Goal: Transaction & Acquisition: Purchase product/service

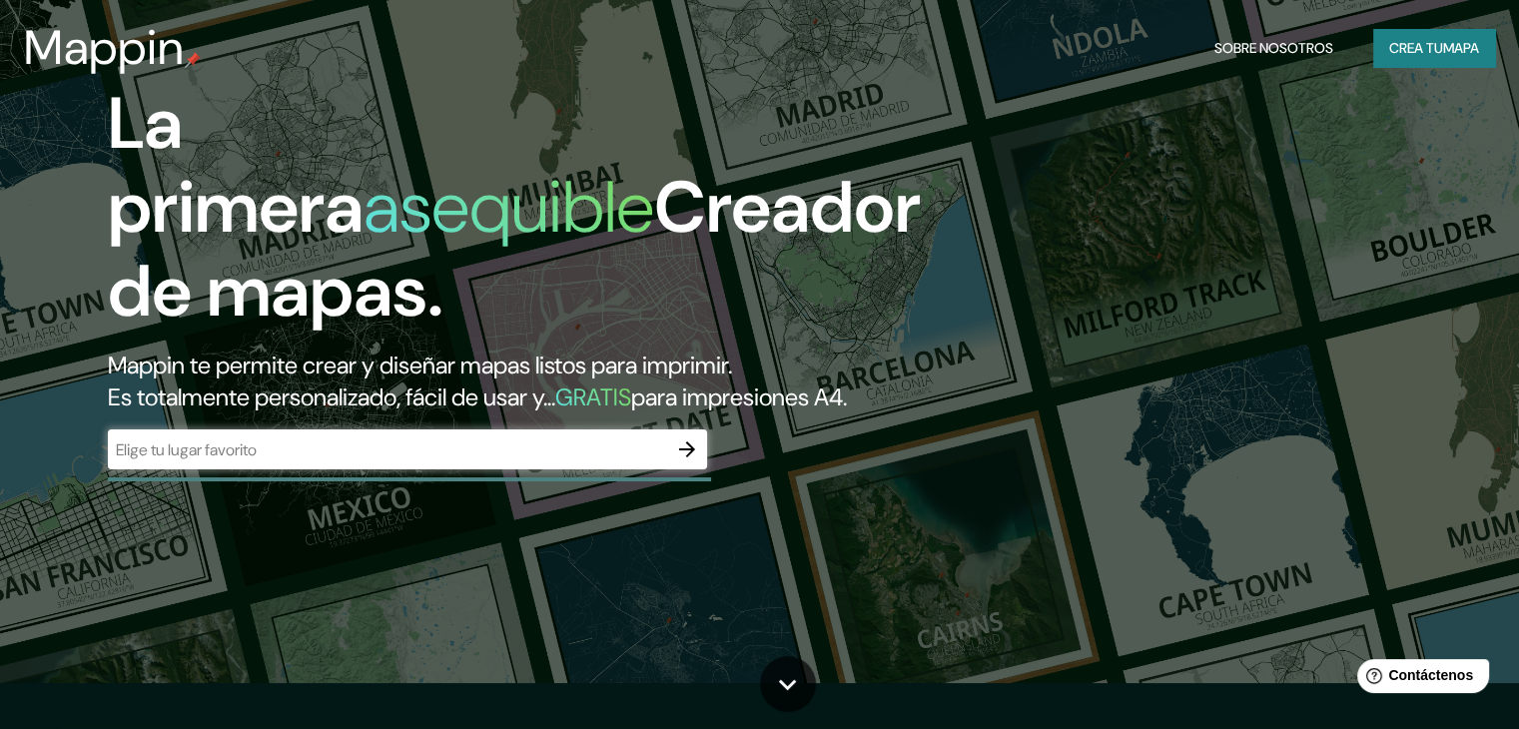
scroll to position [66, 0]
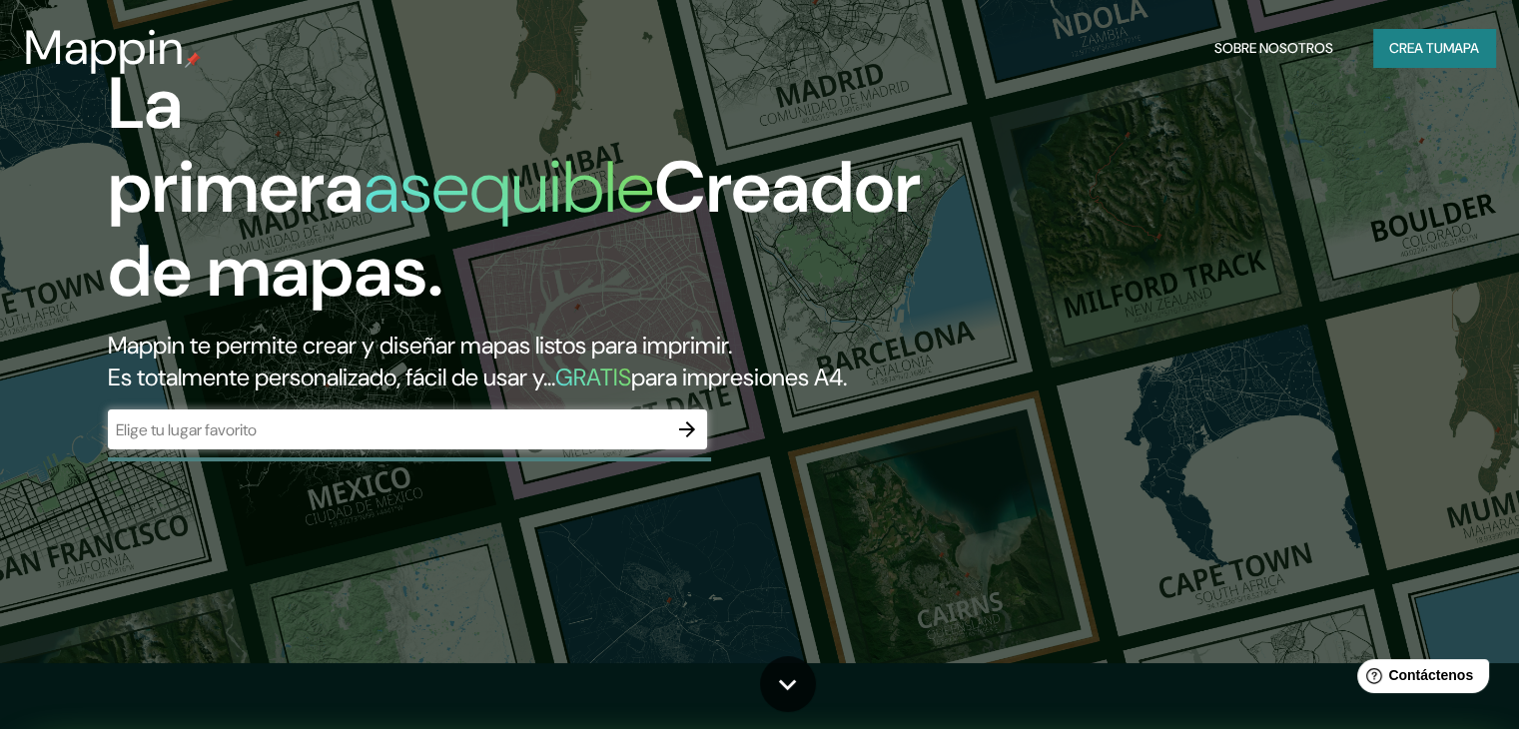
click at [589, 441] on input "text" at bounding box center [387, 429] width 559 height 23
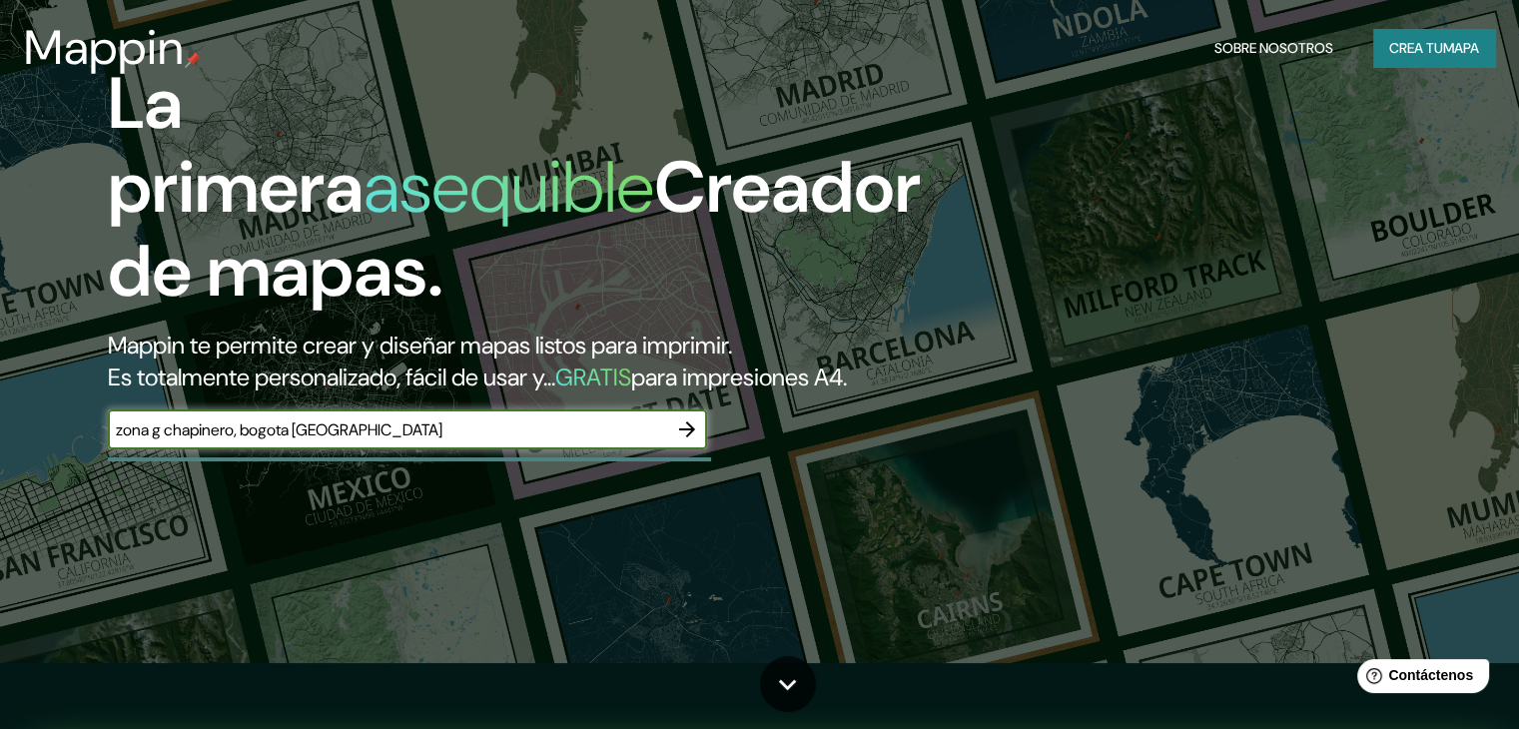
type input "zona g chapinero, bogota [GEOGRAPHIC_DATA]"
click at [691, 441] on icon "button" at bounding box center [687, 429] width 24 height 24
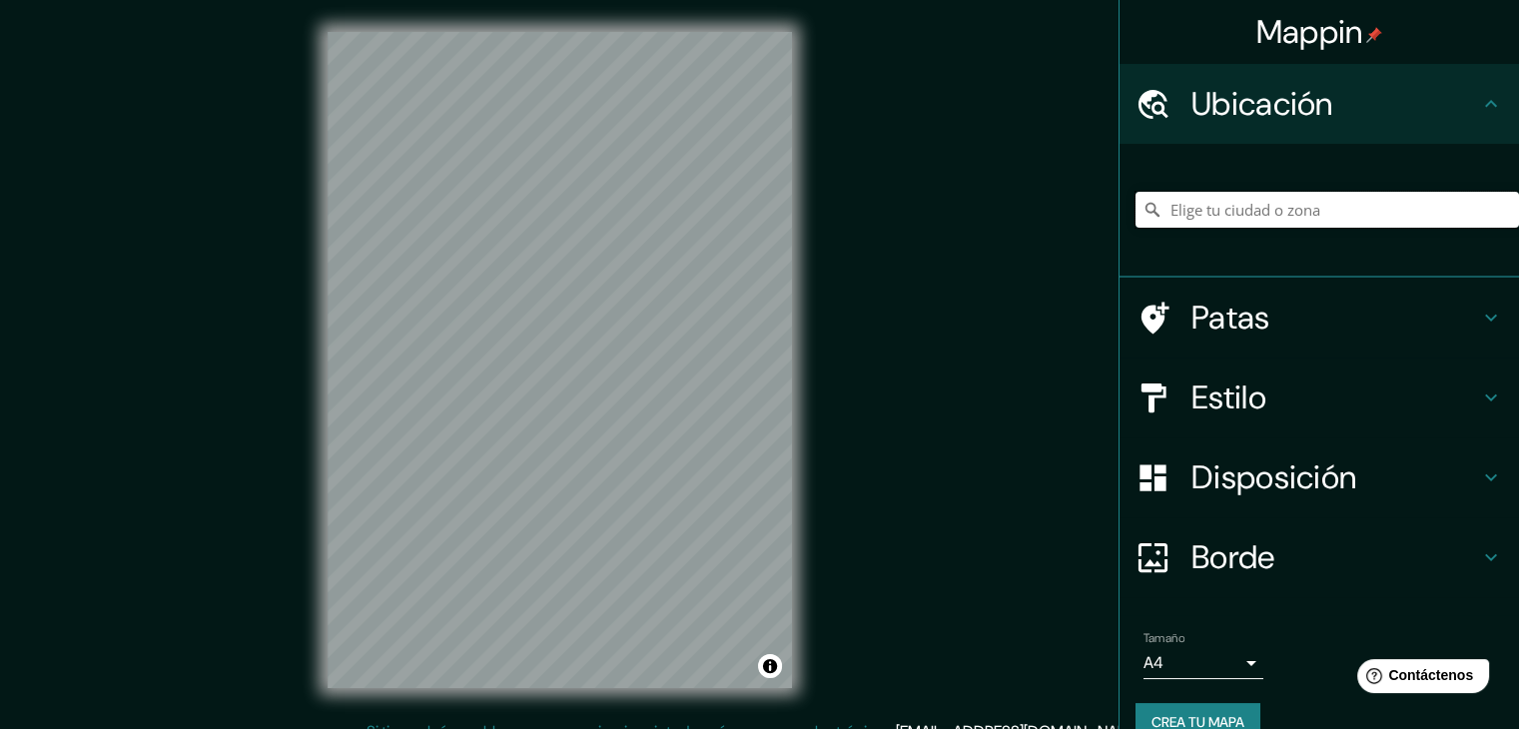
click at [1400, 207] on input "Elige tu ciudad o zona" at bounding box center [1326, 210] width 383 height 36
click at [1041, 225] on div "Mappin Ubicación chapinero [GEOGRAPHIC_DATA], [GEOGRAPHIC_DATA] [GEOGRAPHIC_DAT…" at bounding box center [759, 376] width 1519 height 752
click at [1479, 402] on icon at bounding box center [1491, 397] width 24 height 24
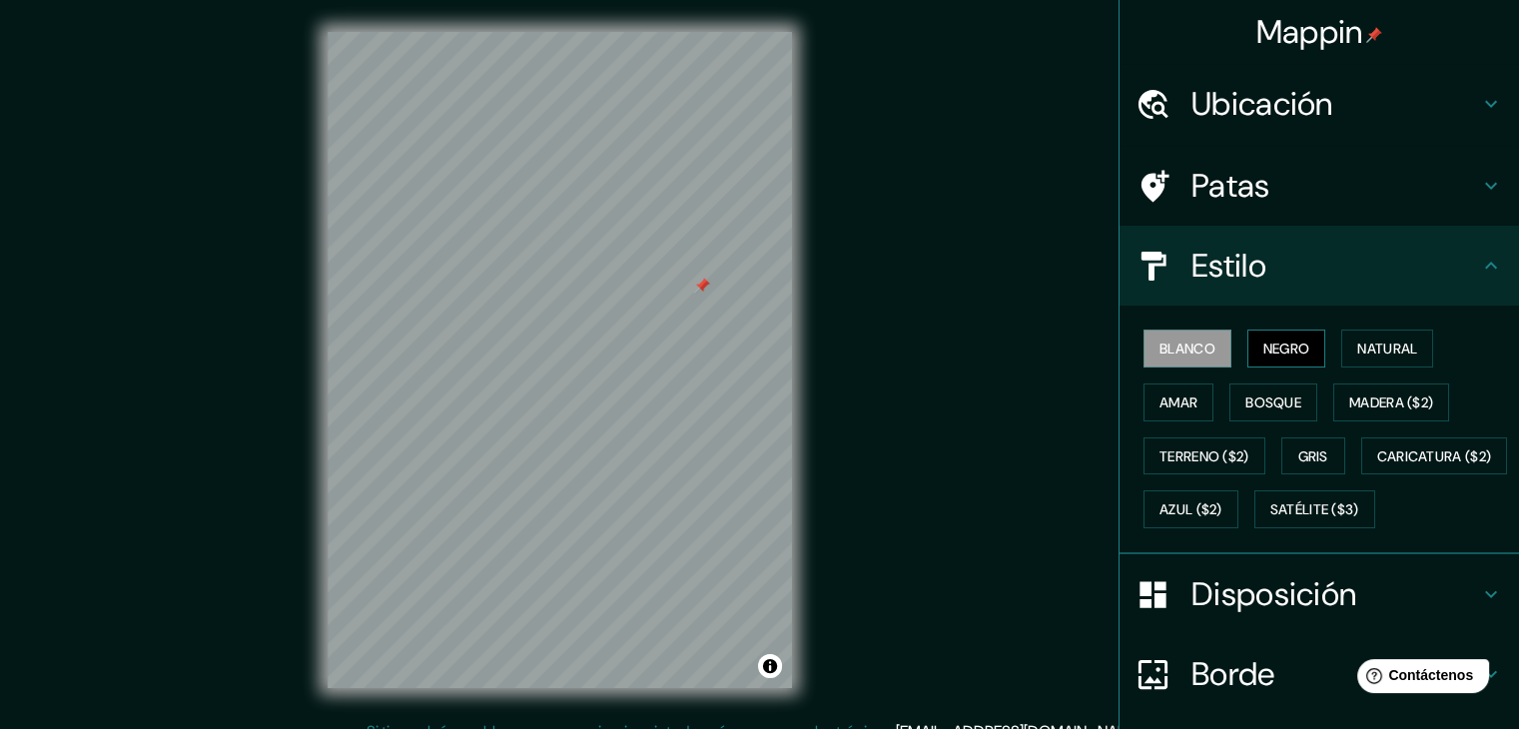
click at [1263, 358] on font "Negro" at bounding box center [1286, 349] width 47 height 26
click at [1270, 519] on font "Satélite ($3)" at bounding box center [1314, 510] width 89 height 18
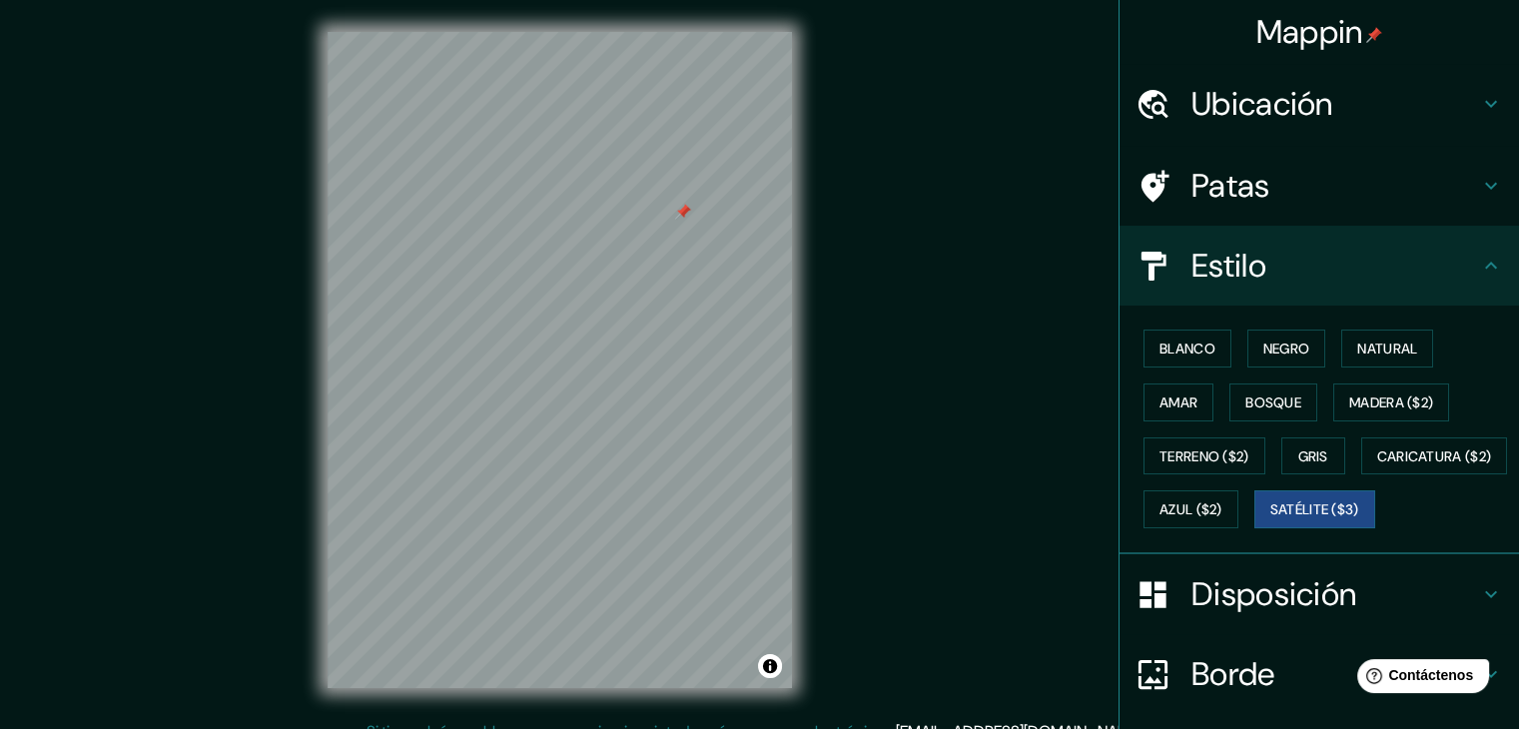
click at [685, 209] on div at bounding box center [683, 212] width 16 height 16
click at [1377, 469] on font "Caricatura ($2)" at bounding box center [1434, 456] width 115 height 26
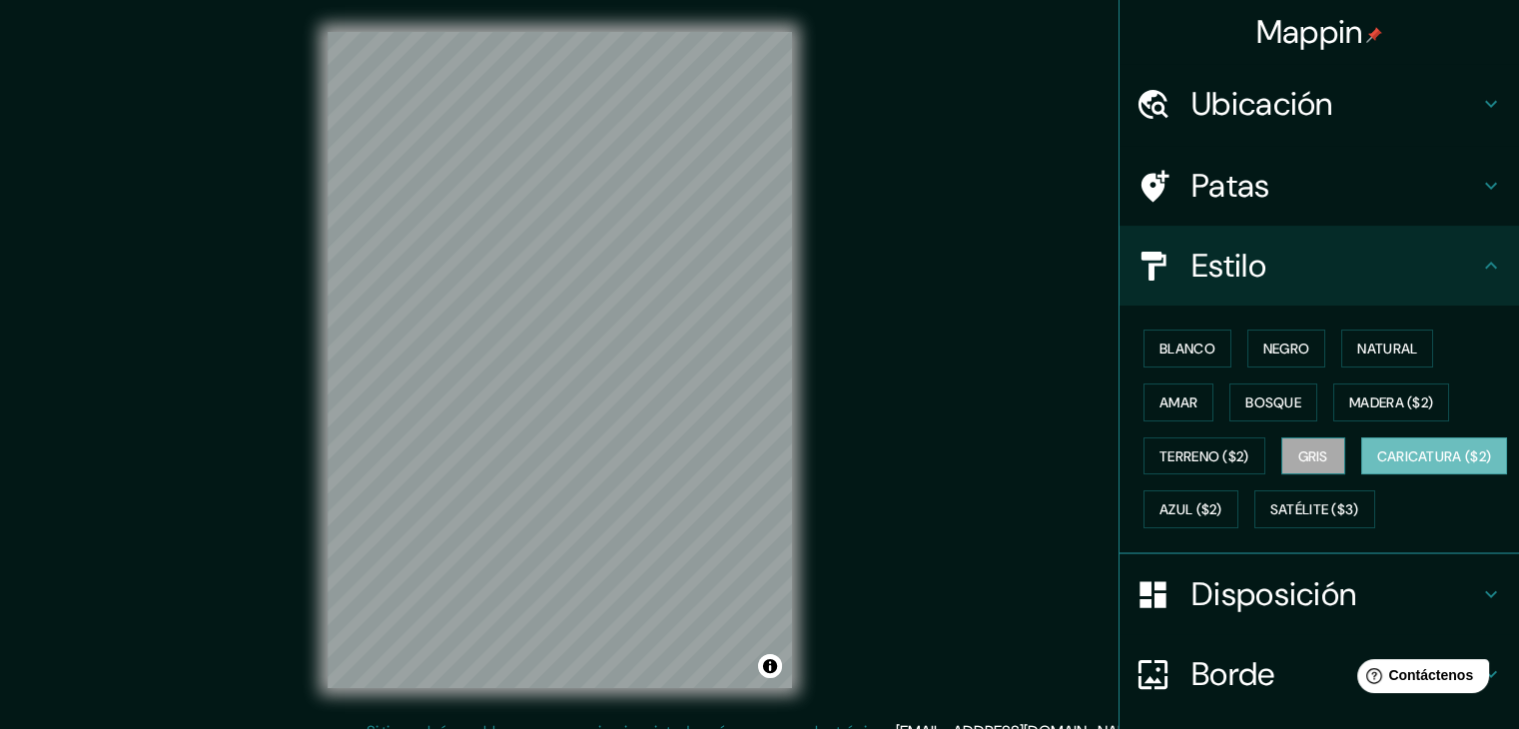
click at [1302, 466] on button "Gris" at bounding box center [1313, 456] width 64 height 38
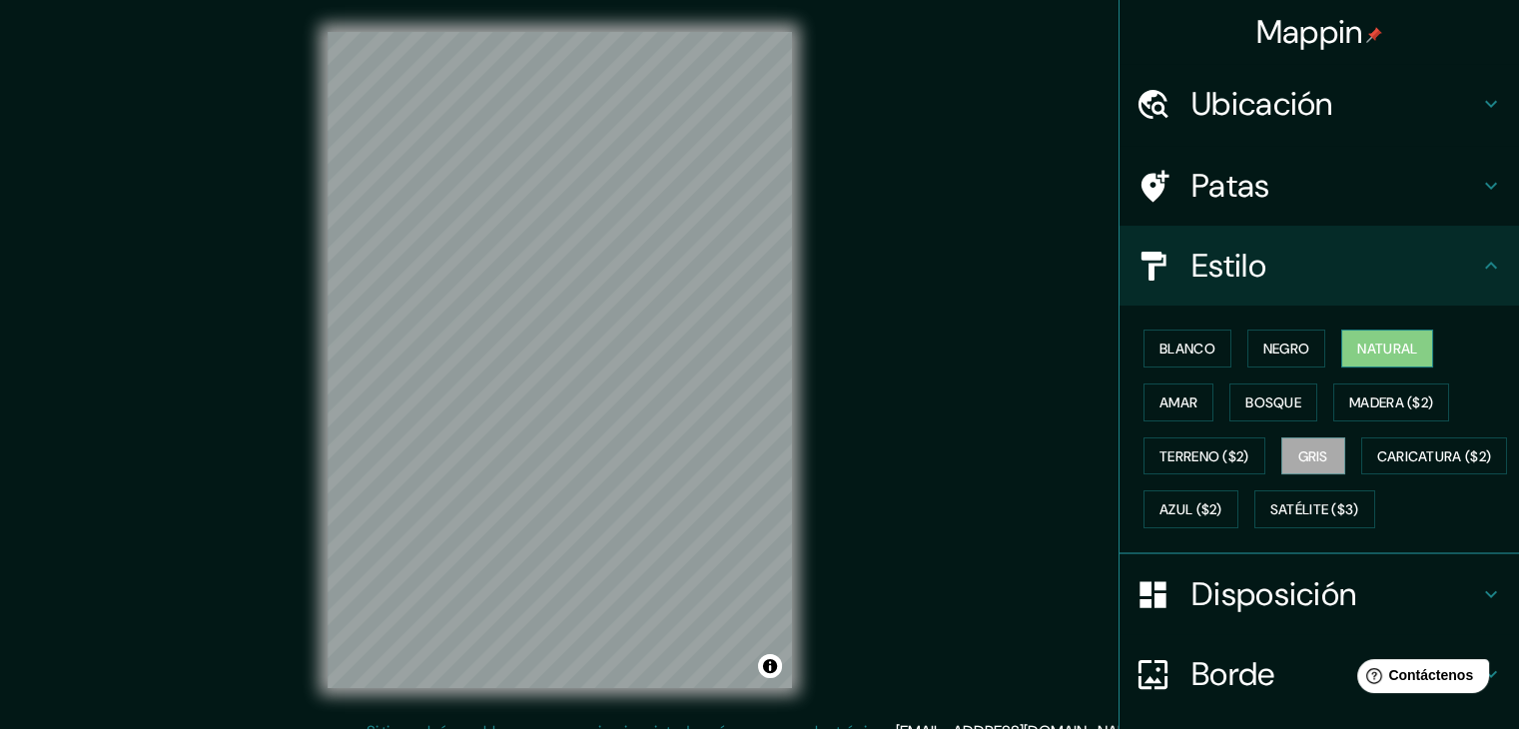
click at [1398, 351] on font "Natural" at bounding box center [1387, 349] width 60 height 18
click at [1314, 115] on font "Ubicación" at bounding box center [1262, 104] width 142 height 42
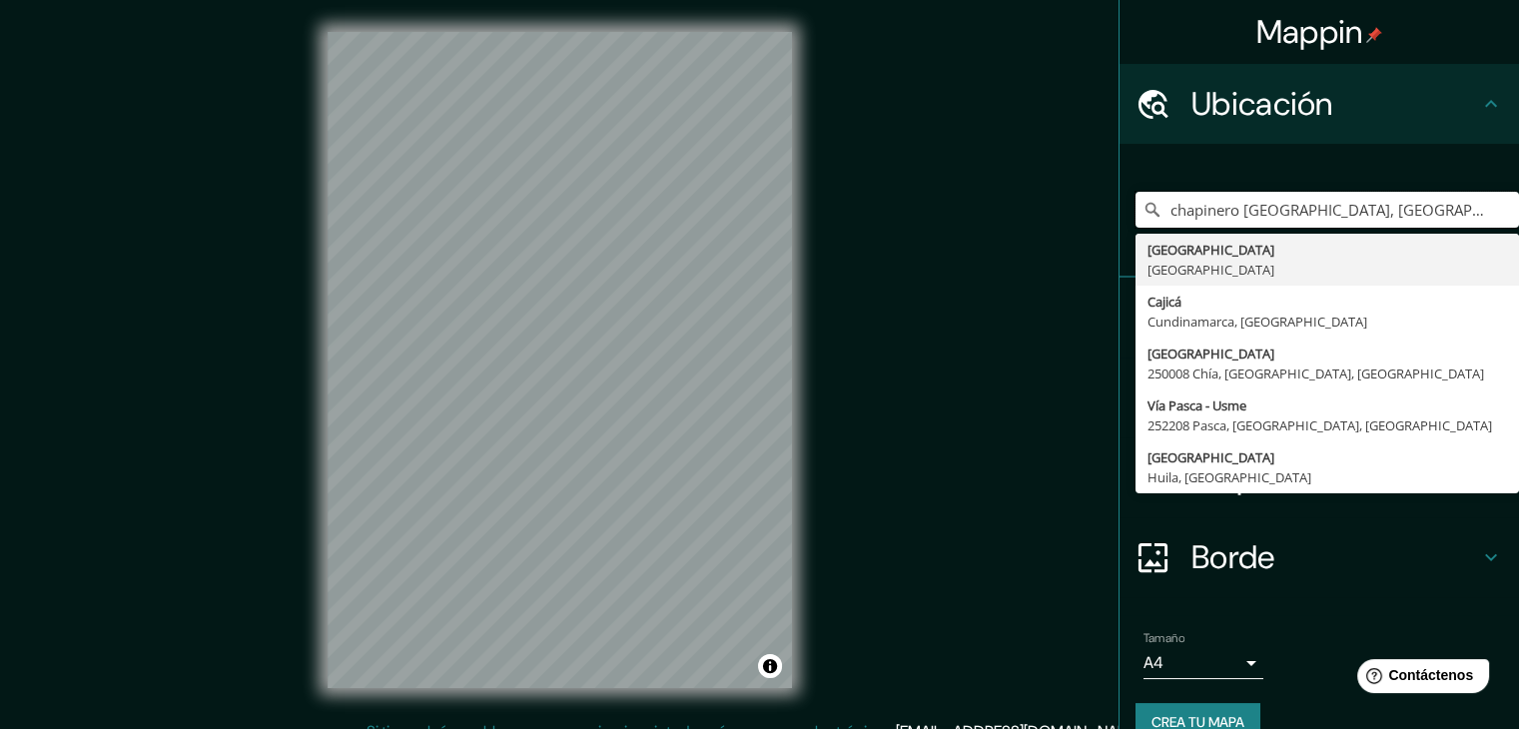
drag, startPoint x: 1216, startPoint y: 204, endPoint x: 1095, endPoint y: 199, distance: 120.9
click at [1095, 199] on div "Mappin Ubicación chapinero [GEOGRAPHIC_DATA], [GEOGRAPHIC_DATA] [GEOGRAPHIC_DAT…" at bounding box center [759, 376] width 1519 height 752
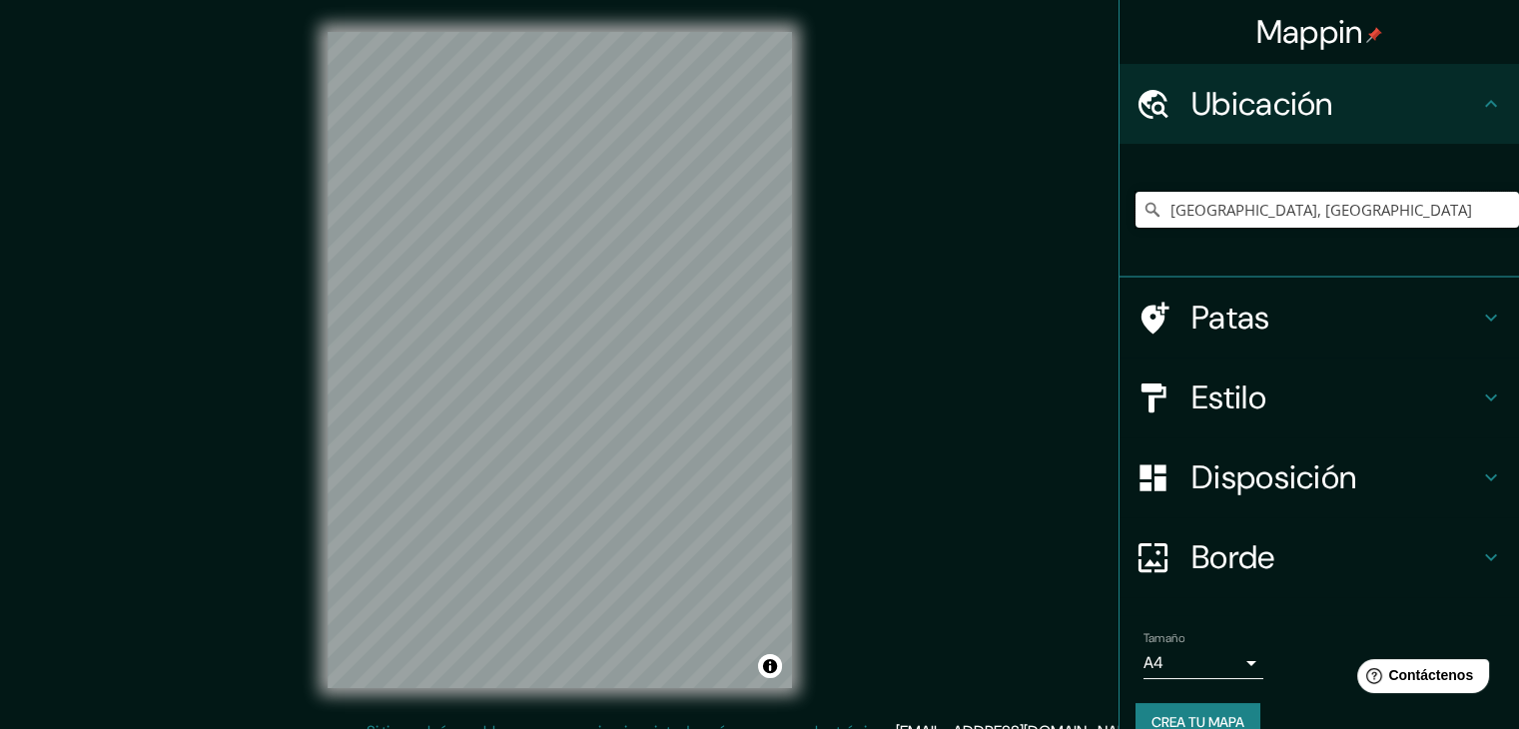
type input "[GEOGRAPHIC_DATA], [GEOGRAPHIC_DATA]"
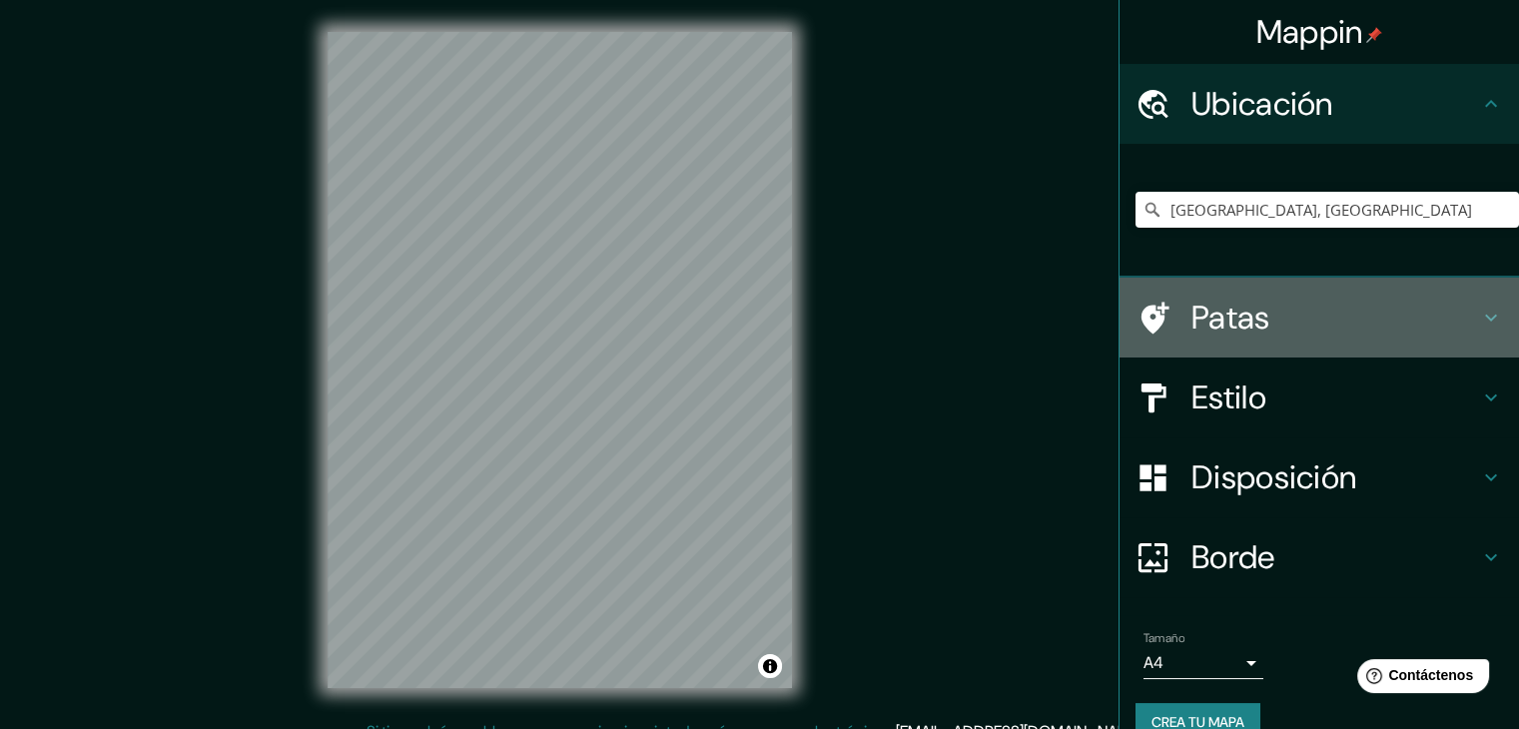
click at [1313, 326] on h4 "Patas" at bounding box center [1335, 318] width 288 height 40
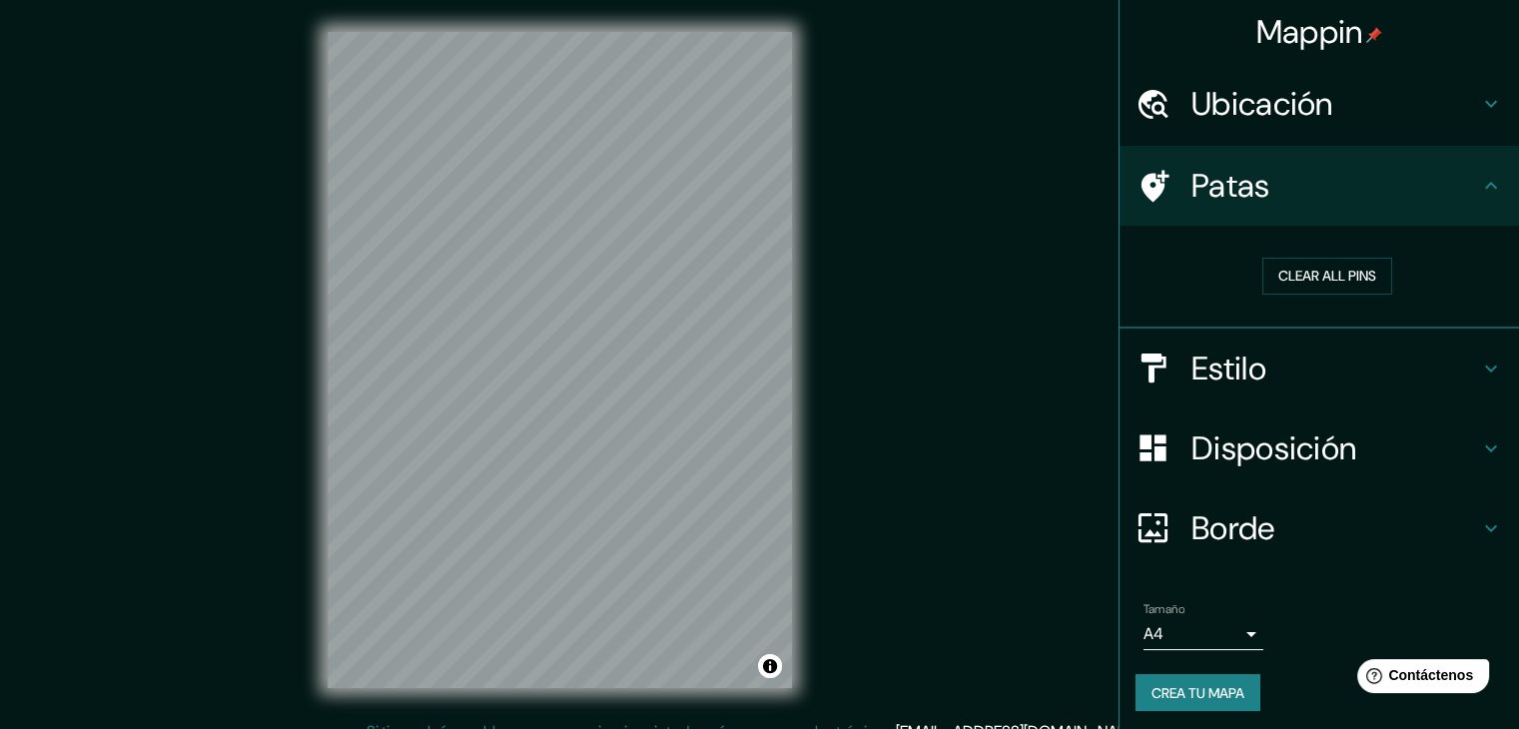
click at [1359, 348] on h4 "Estilo" at bounding box center [1335, 368] width 288 height 40
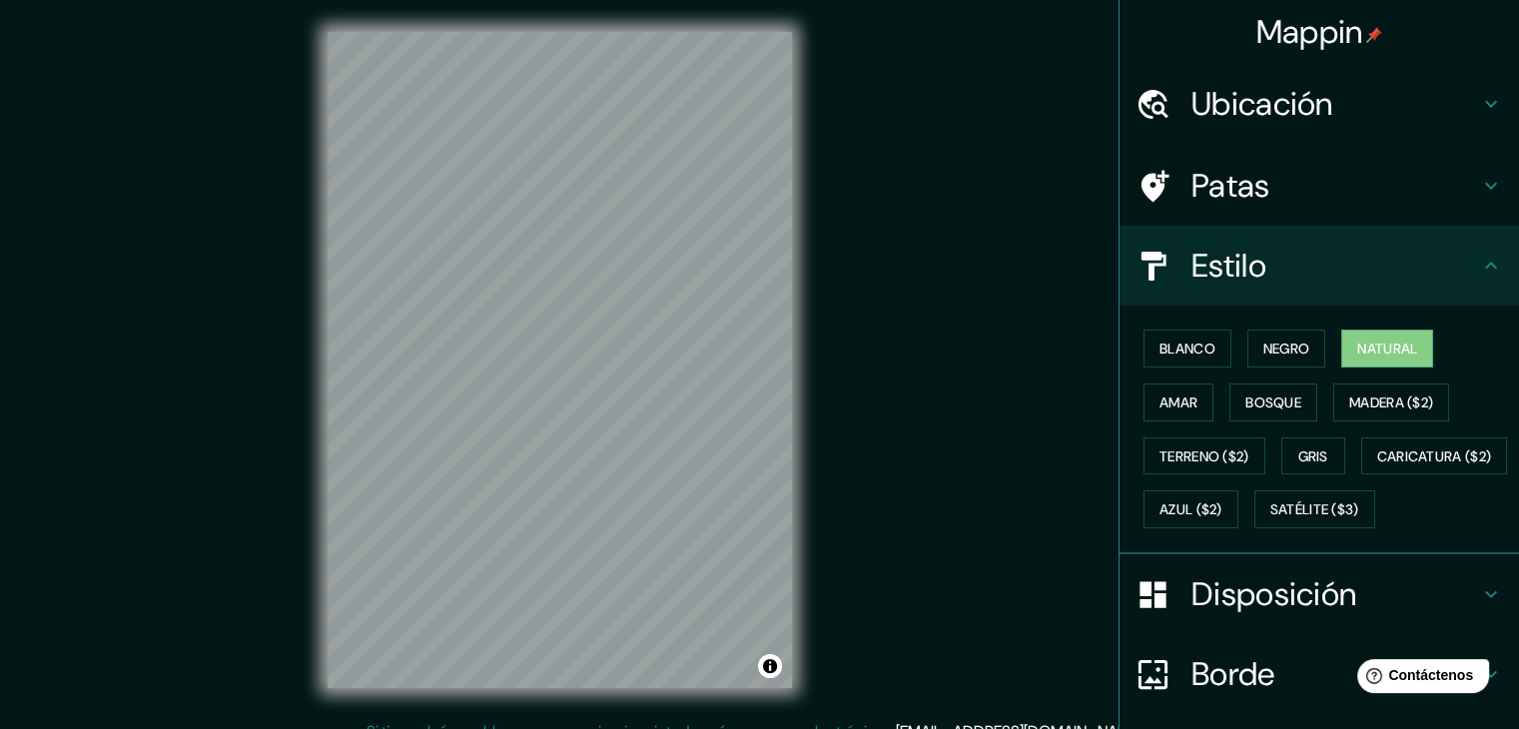
click at [1282, 615] on font "Disposición" at bounding box center [1273, 594] width 165 height 42
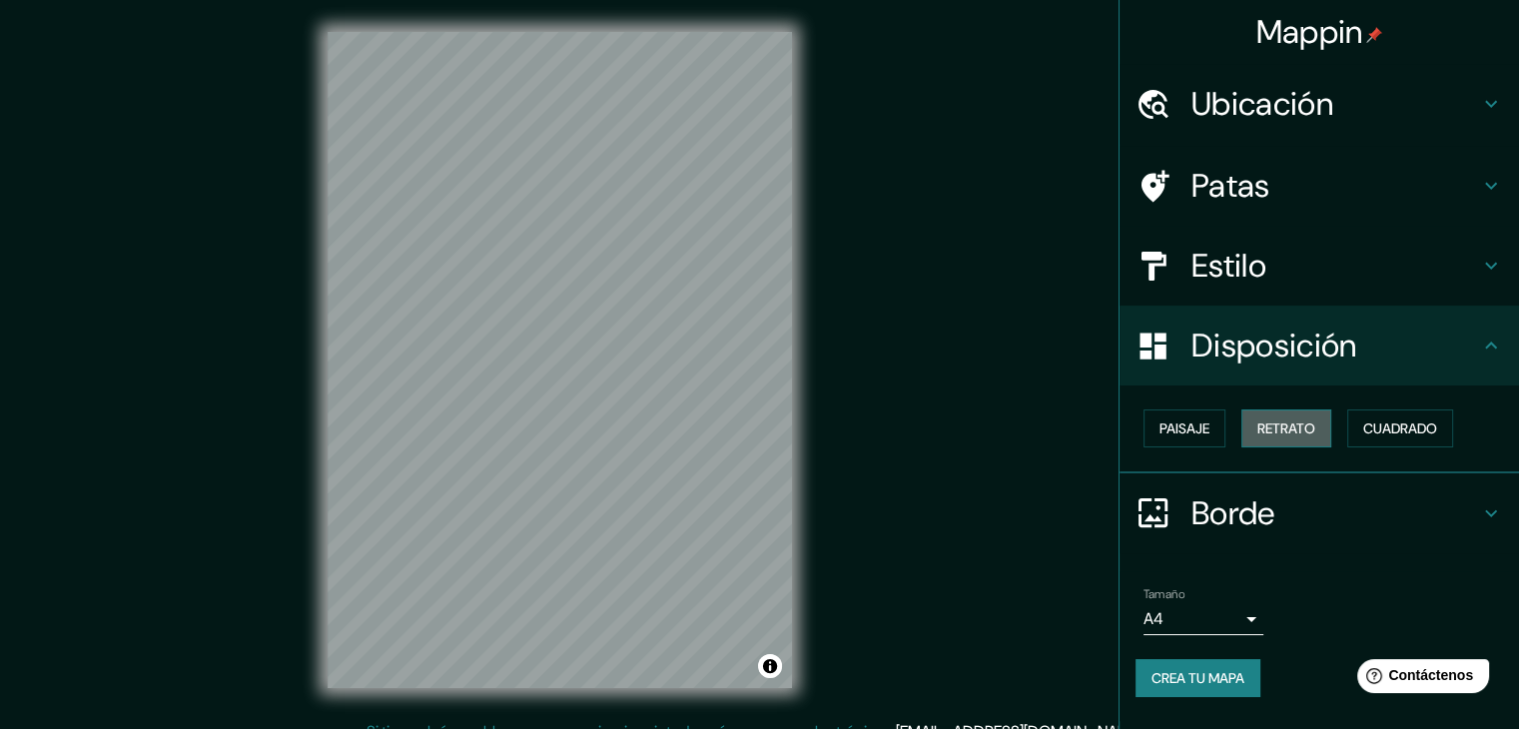
click at [1272, 420] on font "Retrato" at bounding box center [1286, 428] width 58 height 18
click at [1206, 436] on button "Paisaje" at bounding box center [1184, 428] width 82 height 38
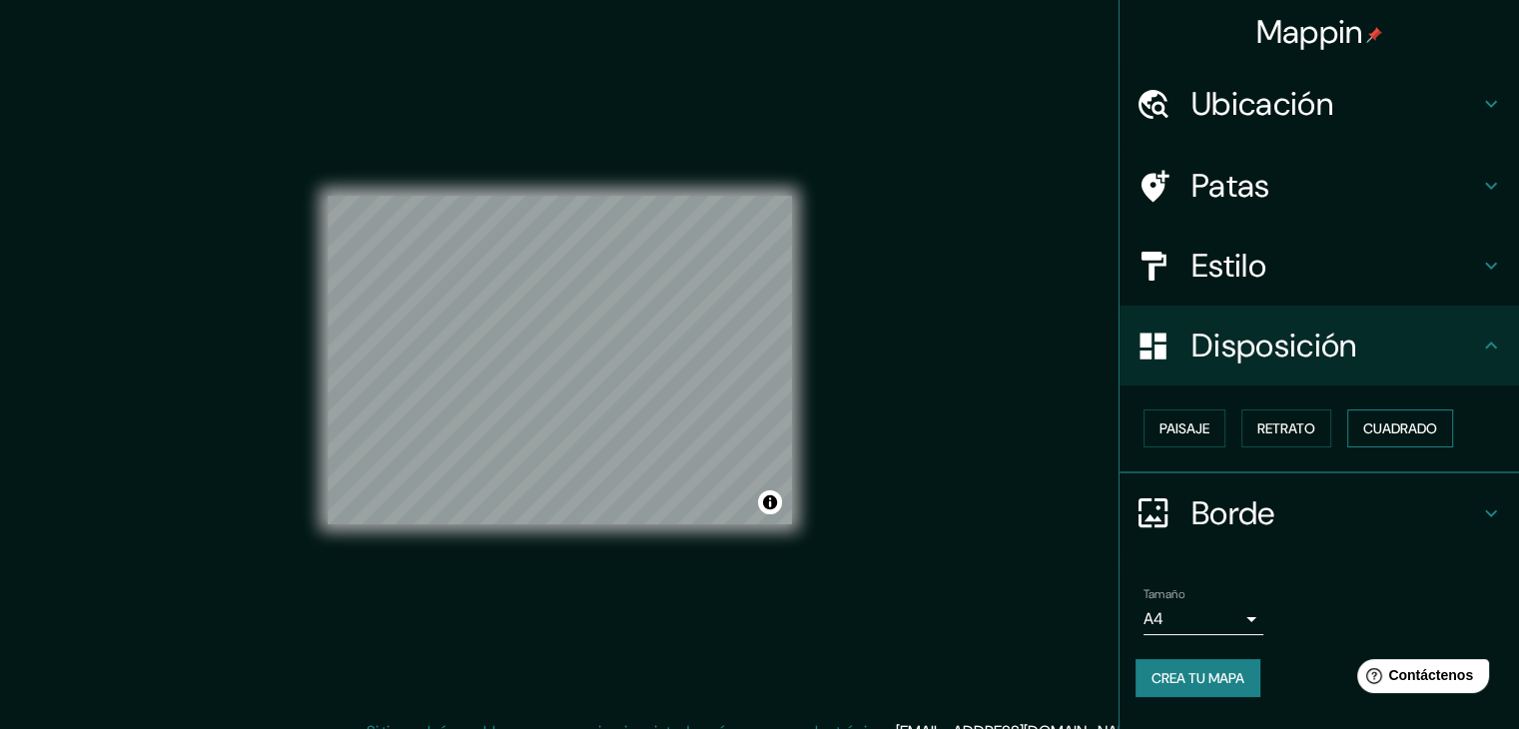
click at [1376, 438] on font "Cuadrado" at bounding box center [1400, 428] width 74 height 26
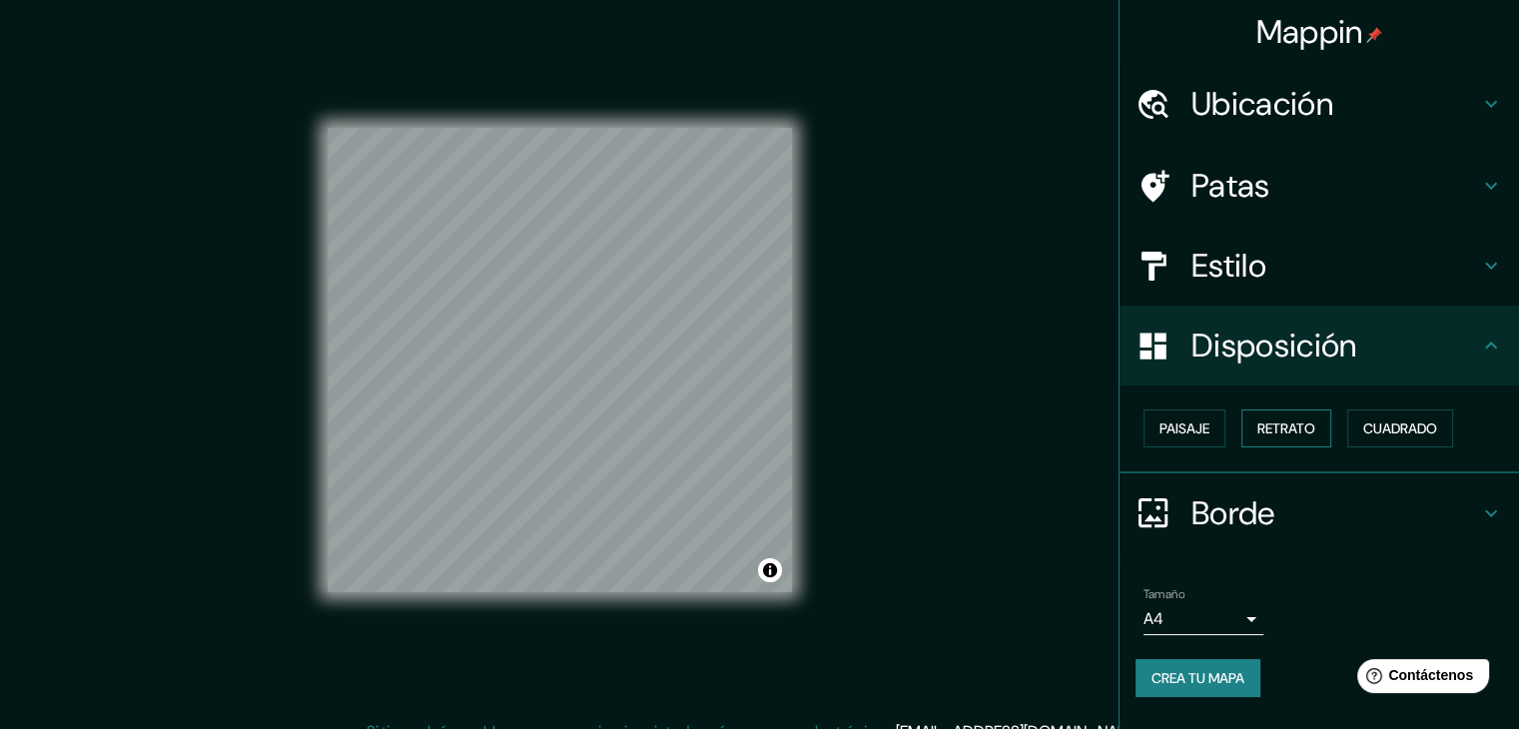
click at [1260, 434] on font "Retrato" at bounding box center [1286, 428] width 58 height 18
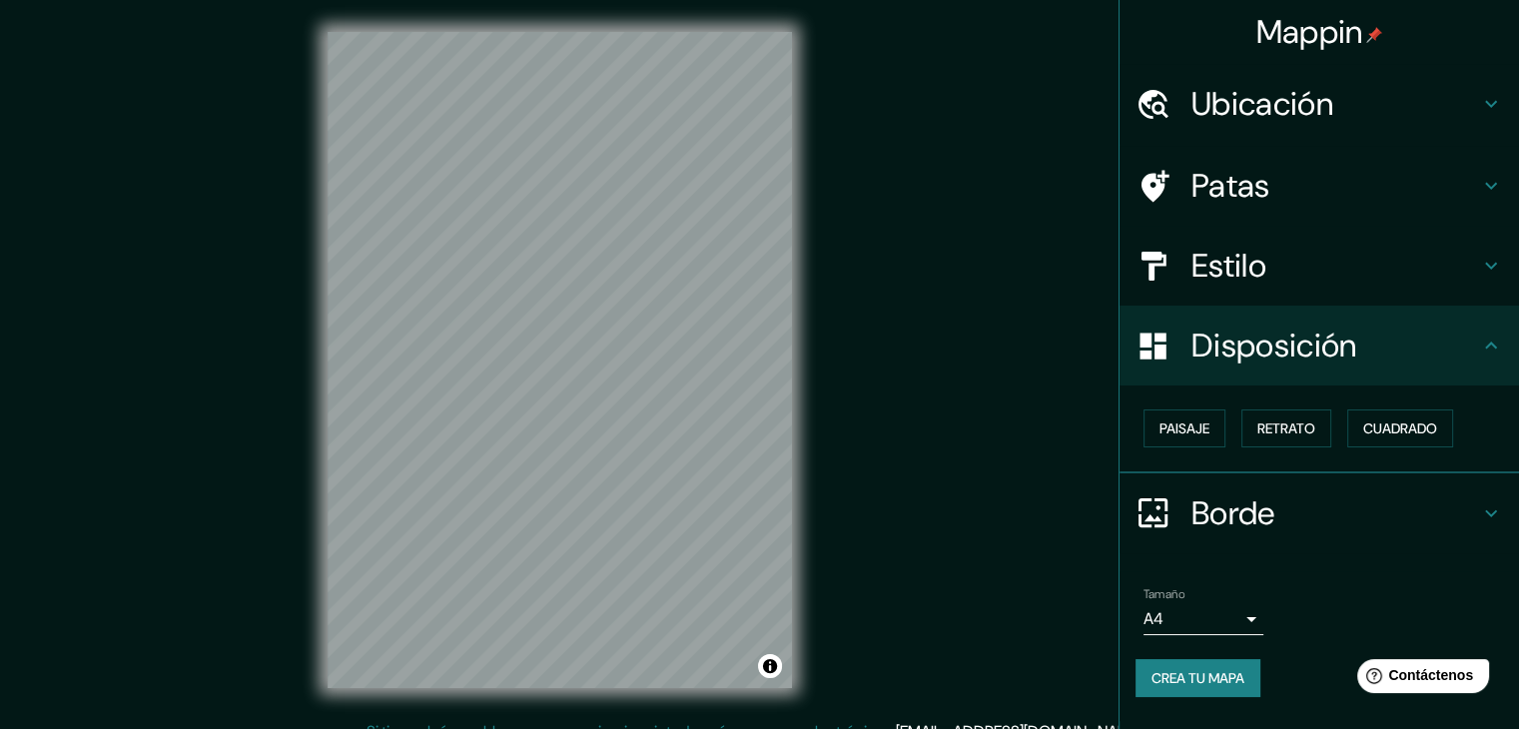
click at [1322, 330] on font "Disposición" at bounding box center [1273, 346] width 165 height 42
click at [1479, 354] on icon at bounding box center [1491, 346] width 24 height 24
click at [1494, 342] on icon at bounding box center [1491, 346] width 24 height 24
click at [1485, 507] on icon at bounding box center [1491, 513] width 24 height 24
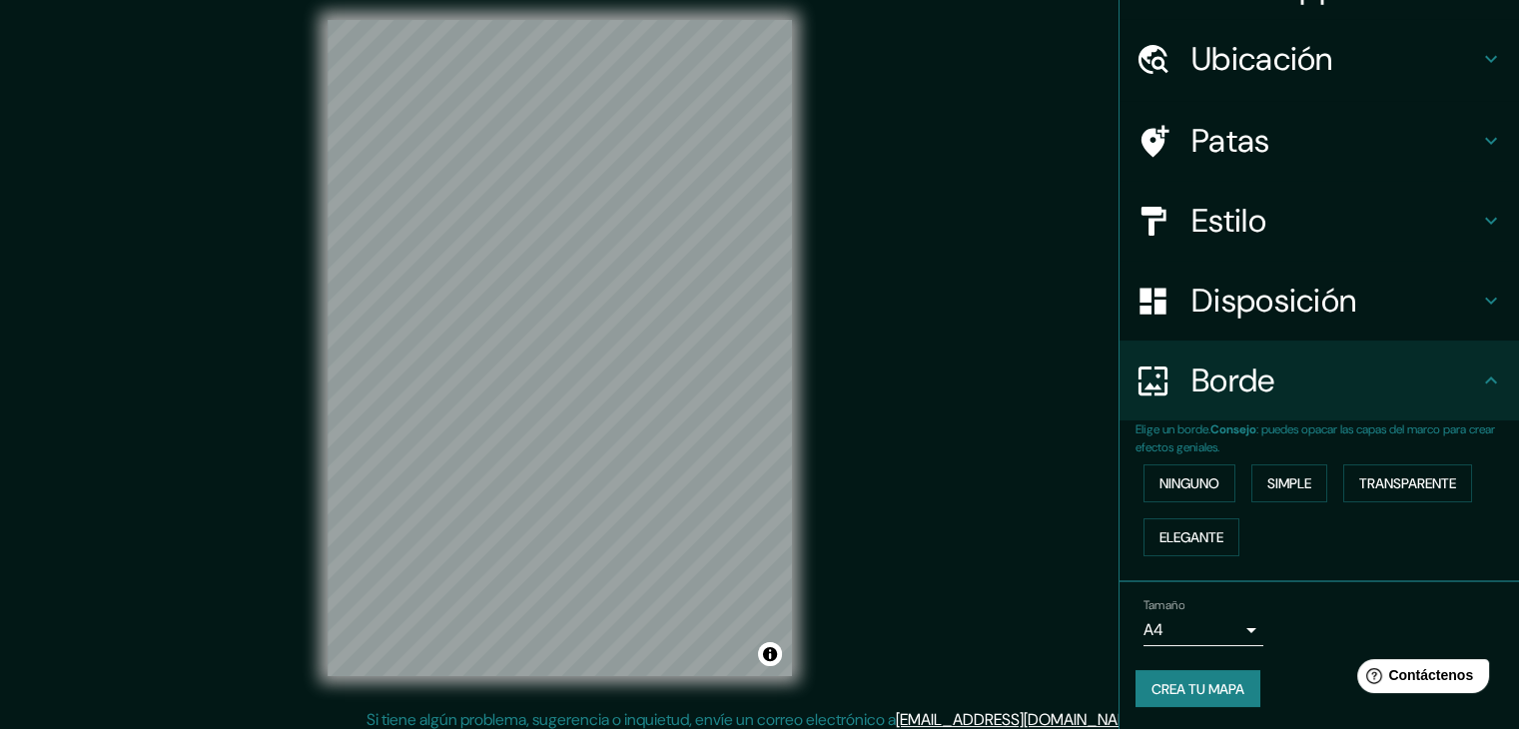
scroll to position [23, 0]
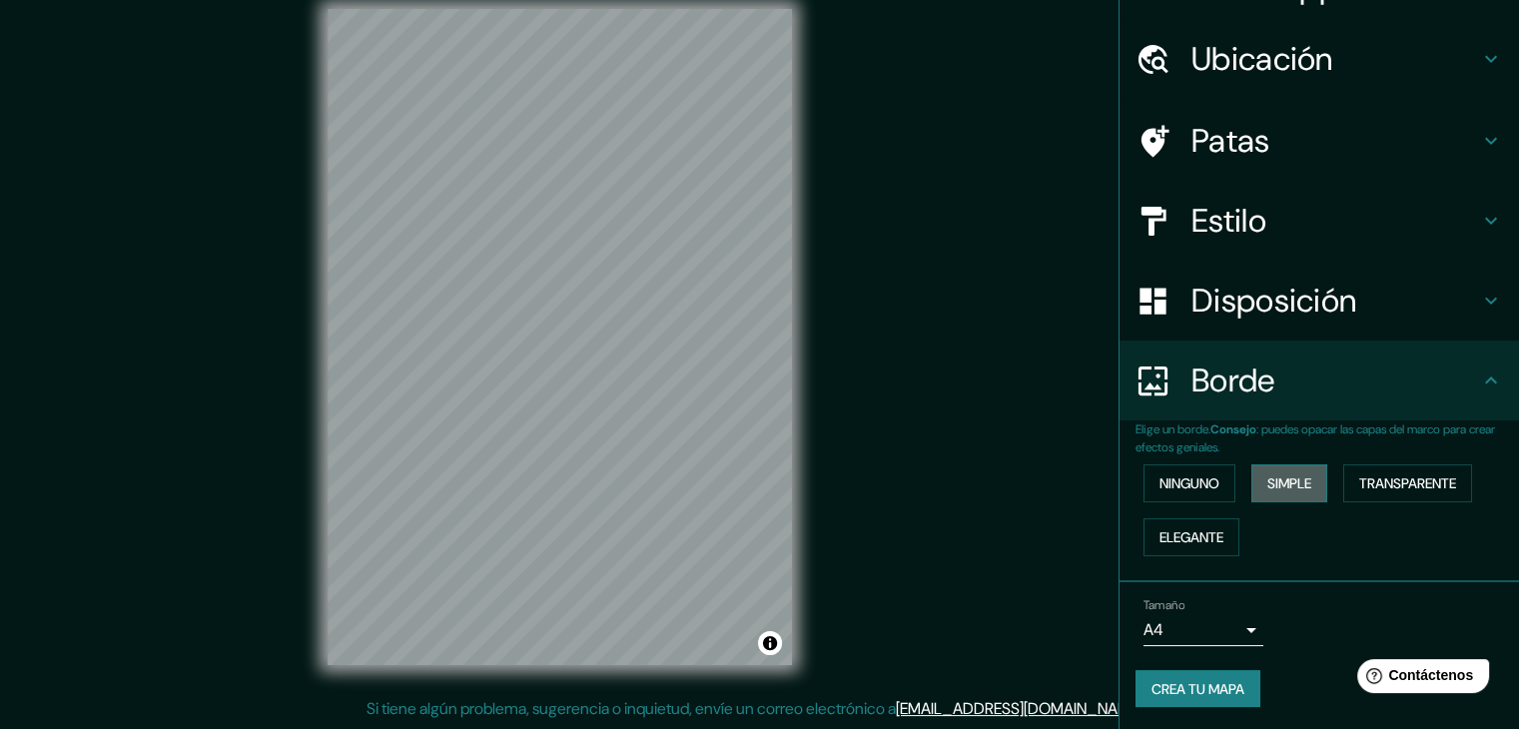
click at [1298, 492] on font "Simple" at bounding box center [1289, 483] width 44 height 26
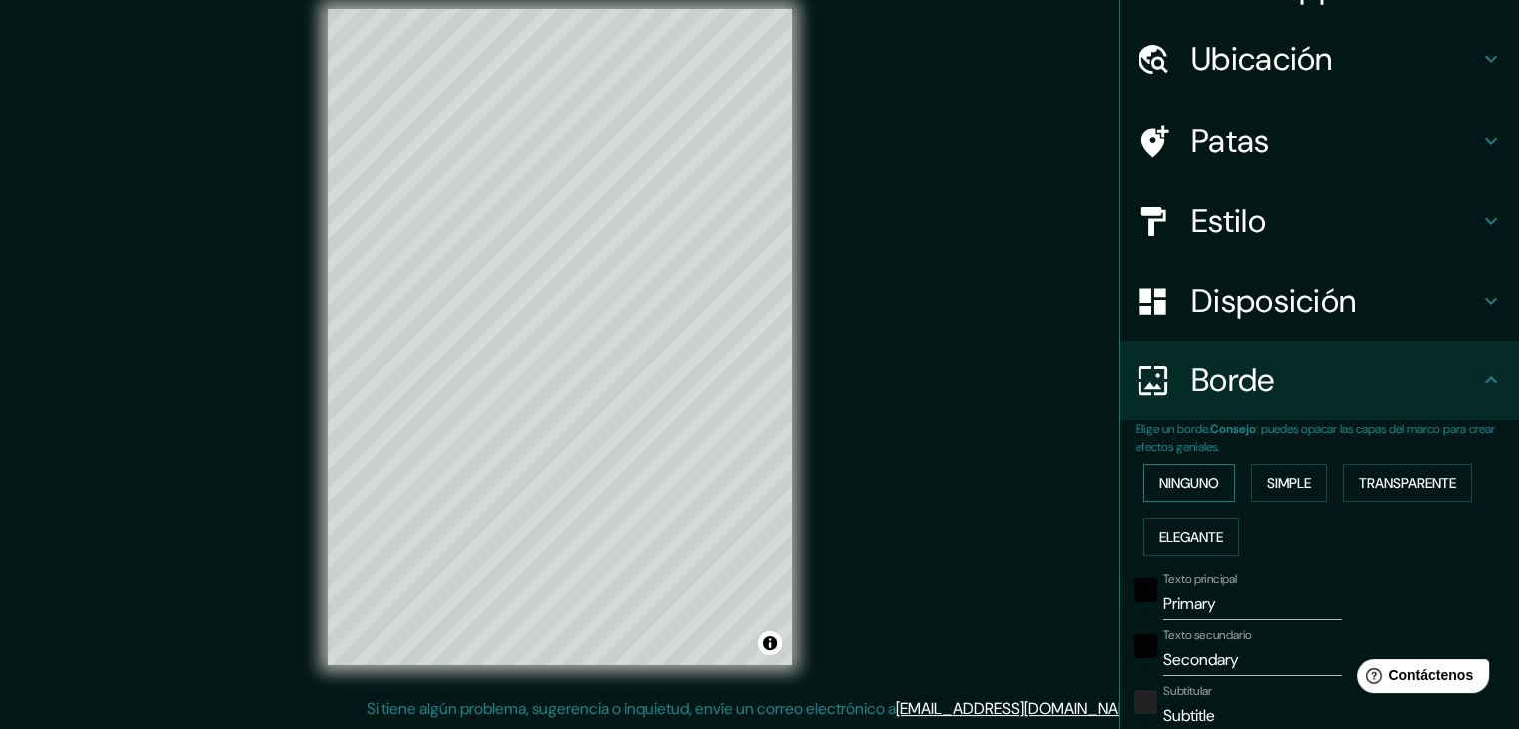
click at [1159, 470] on font "Ninguno" at bounding box center [1189, 483] width 60 height 26
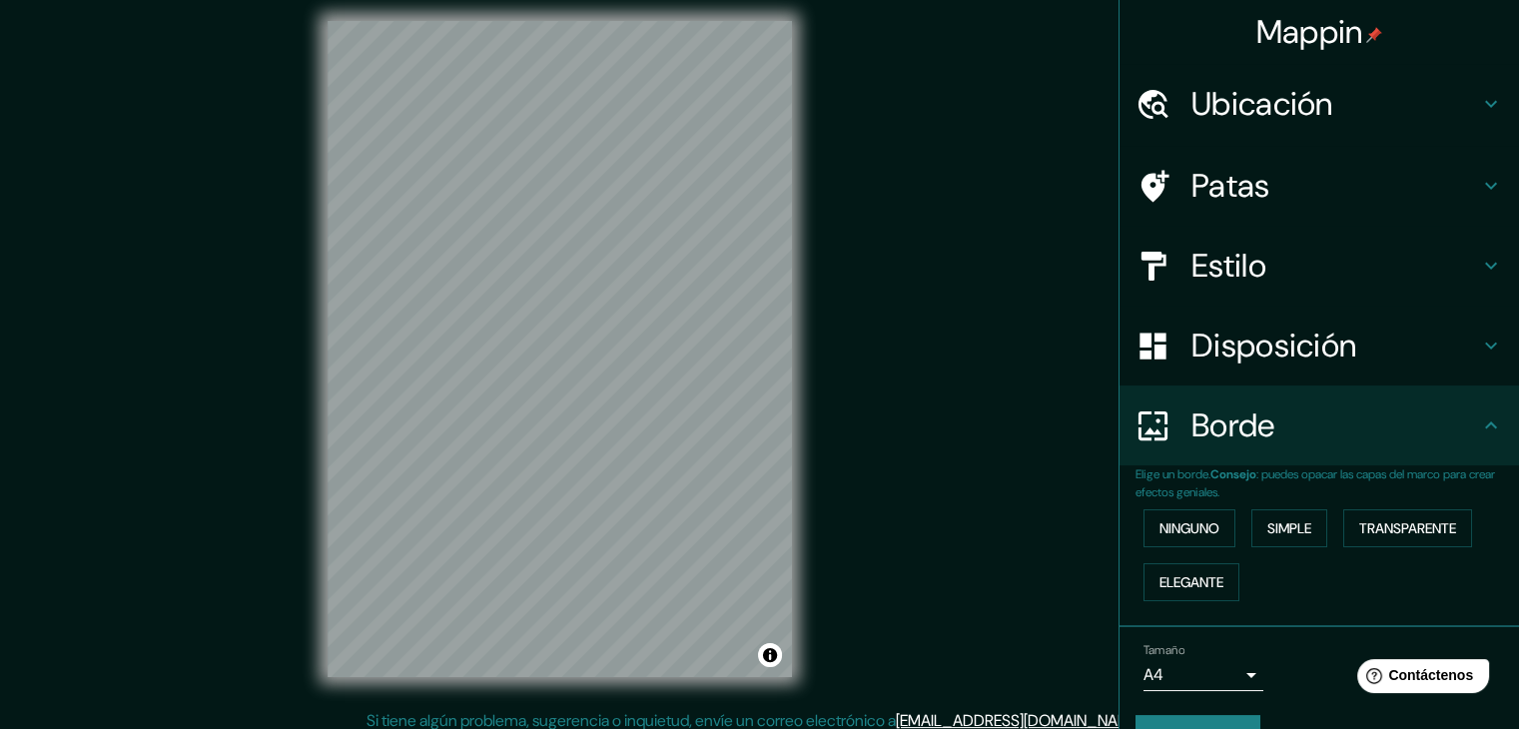
scroll to position [0, 0]
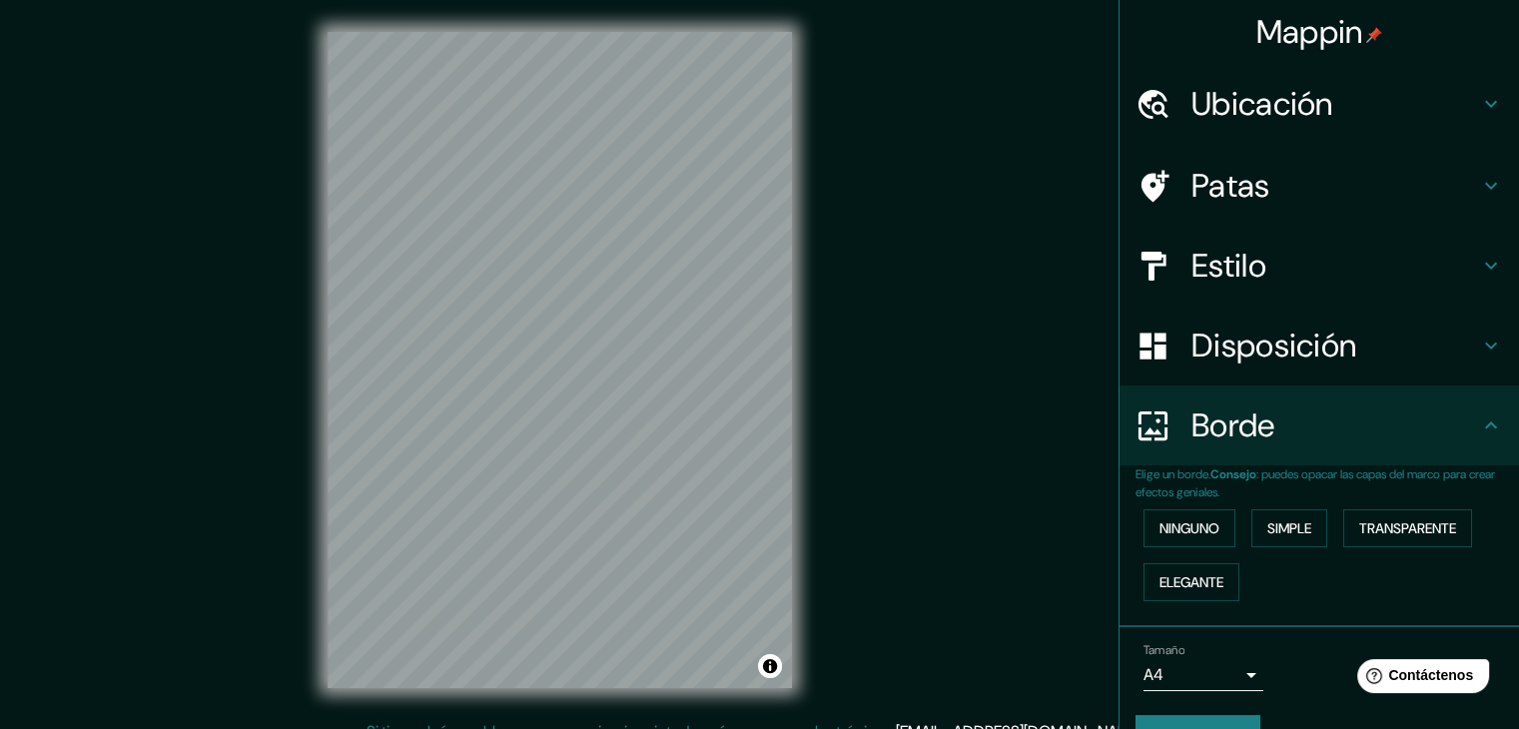
click at [1339, 261] on h4 "Estilo" at bounding box center [1335, 266] width 288 height 40
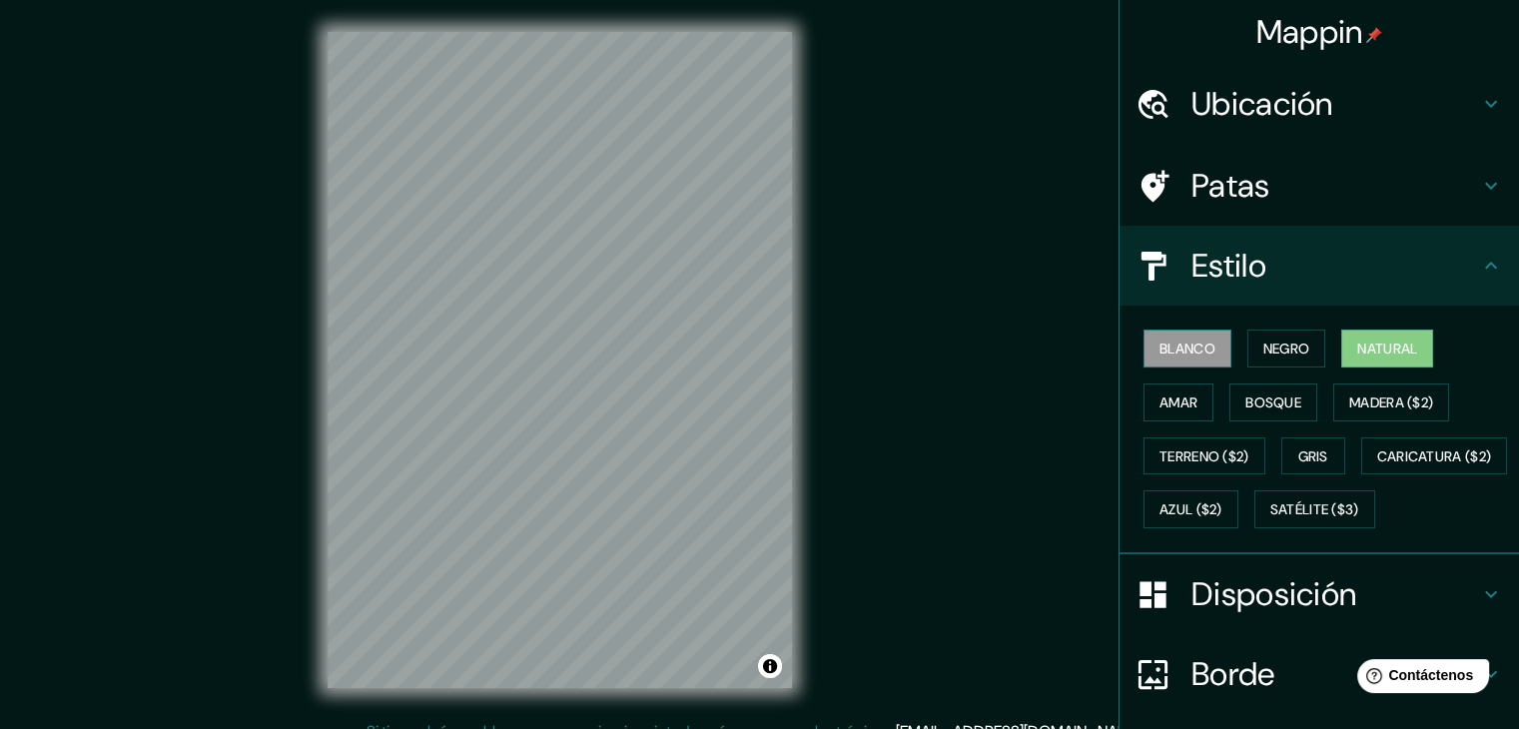
click at [1173, 351] on font "Blanco" at bounding box center [1187, 349] width 56 height 18
click at [1299, 363] on button "Negro" at bounding box center [1286, 349] width 79 height 38
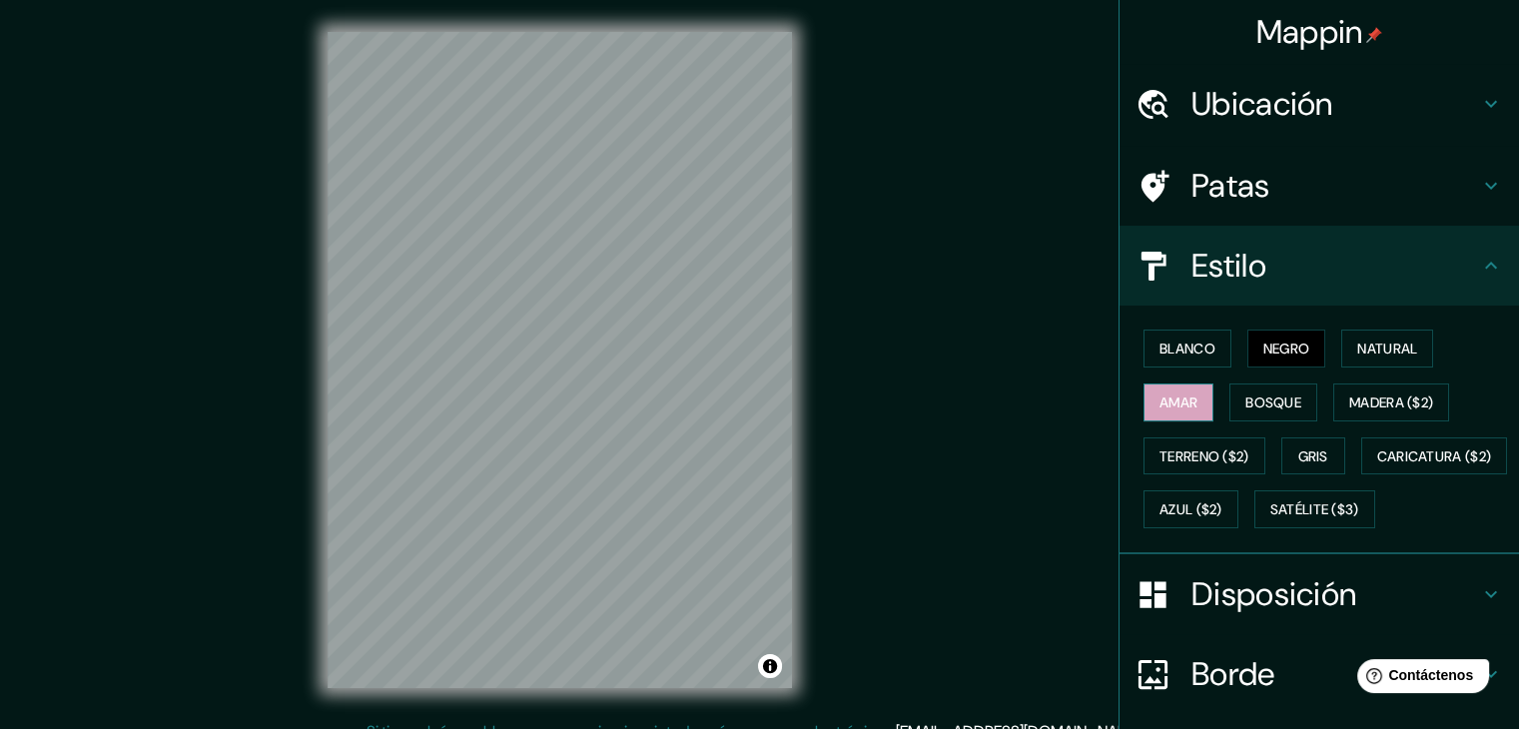
click at [1171, 396] on font "Amar" at bounding box center [1178, 402] width 38 height 18
click at [1195, 351] on font "Blanco" at bounding box center [1187, 349] width 56 height 18
click at [1278, 348] on font "Negro" at bounding box center [1286, 349] width 47 height 18
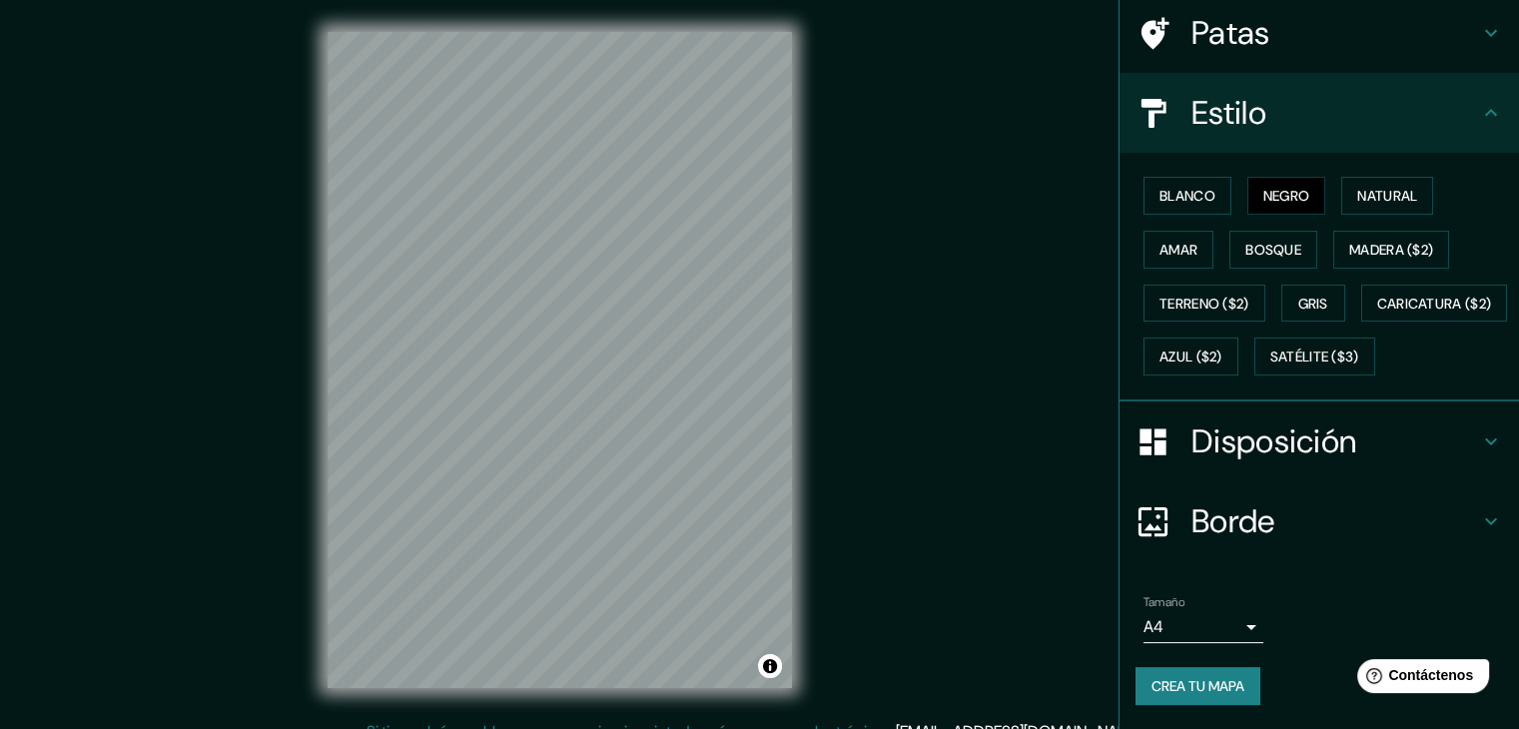
scroll to position [200, 0]
click at [1329, 452] on font "Disposición" at bounding box center [1273, 441] width 165 height 42
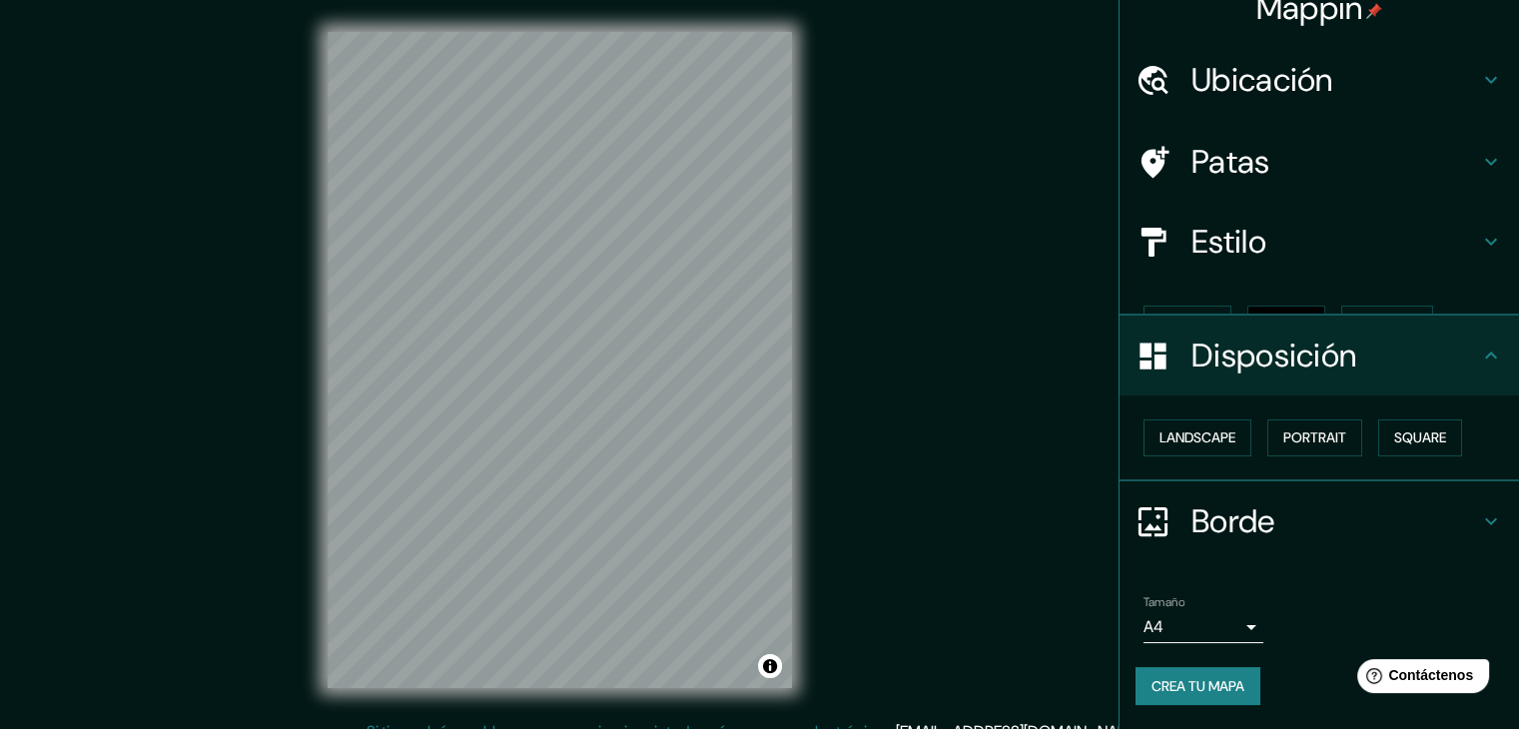
scroll to position [0, 0]
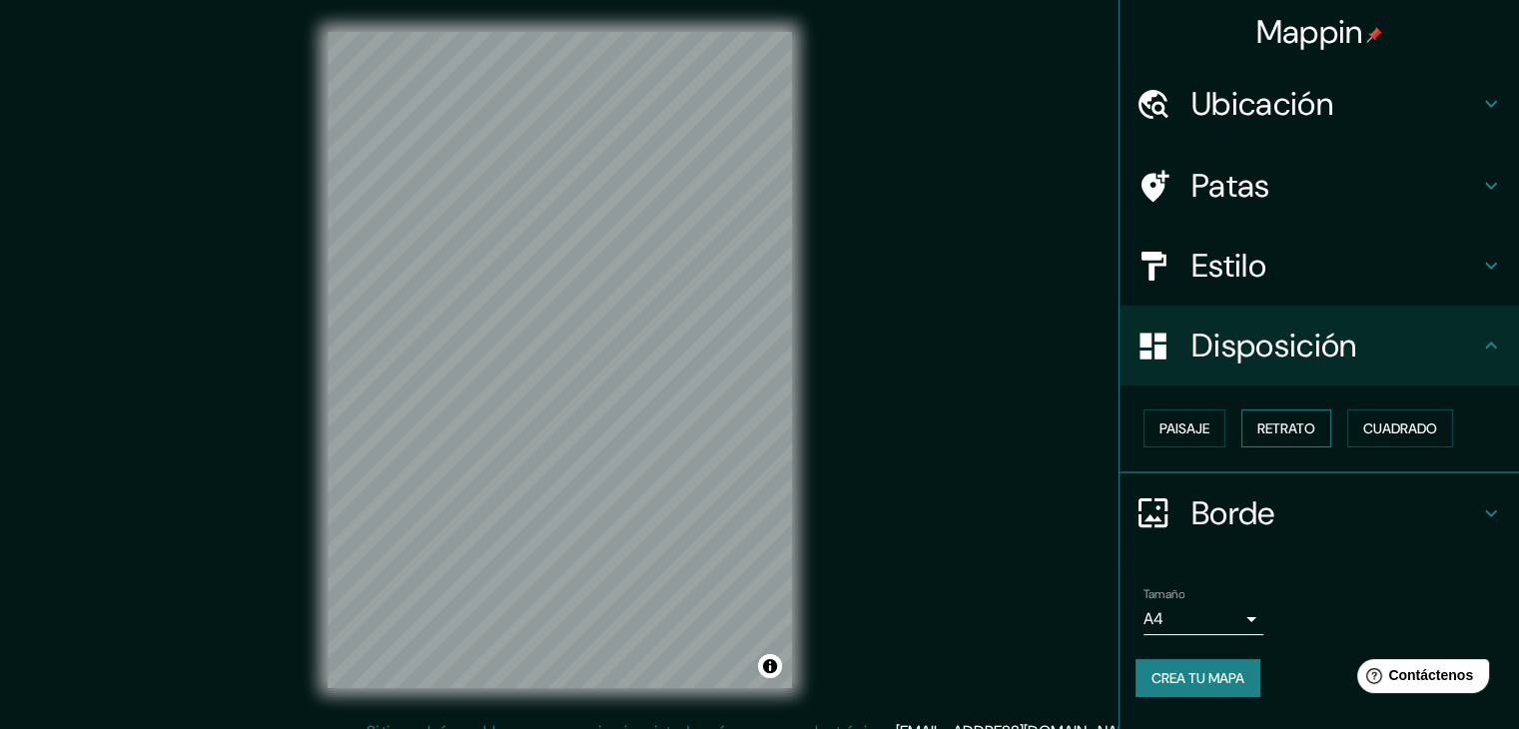
click at [1285, 427] on font "Retrato" at bounding box center [1286, 428] width 58 height 18
click at [1198, 416] on font "Paisaje" at bounding box center [1184, 428] width 50 height 26
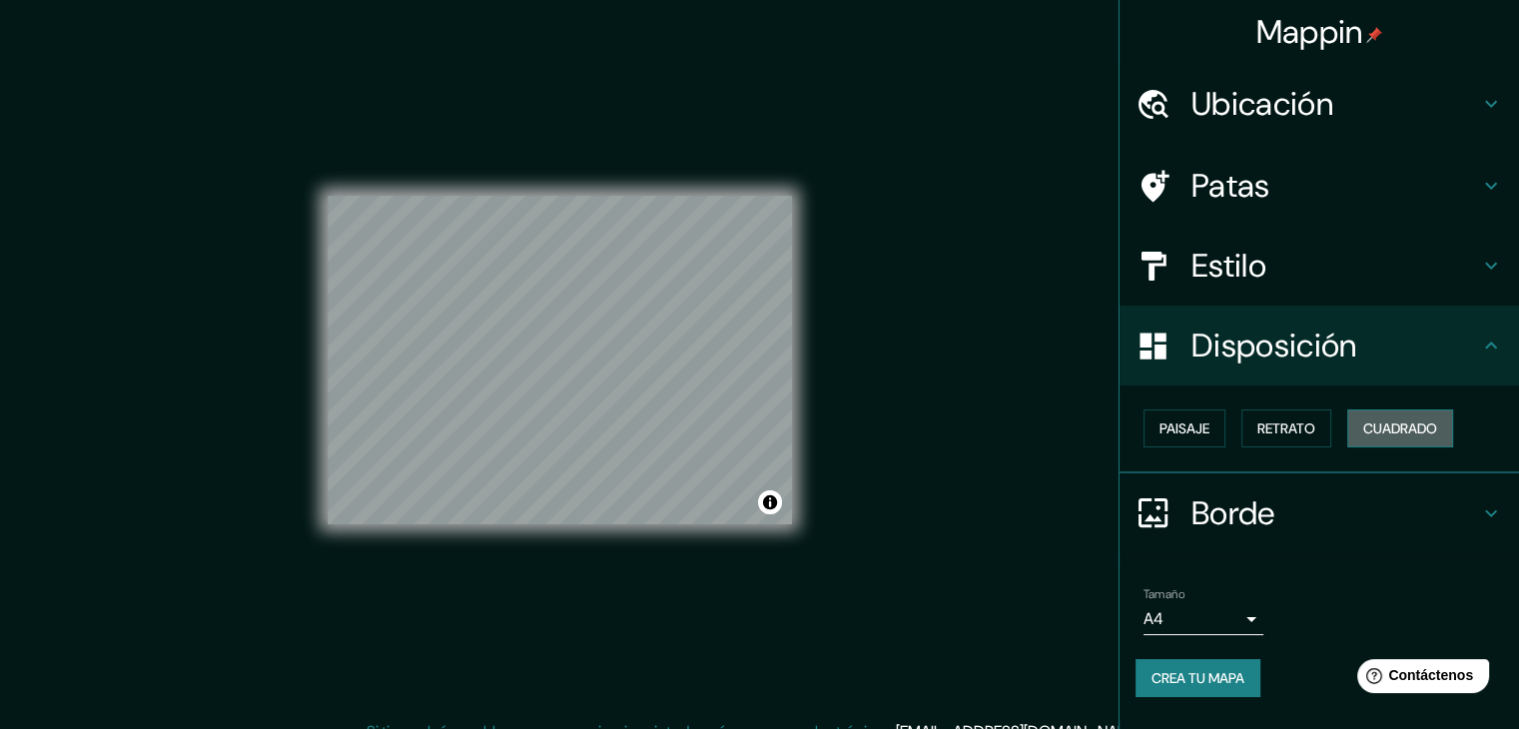
click at [1400, 416] on font "Cuadrado" at bounding box center [1400, 428] width 74 height 26
